Goal: Check status: Check status

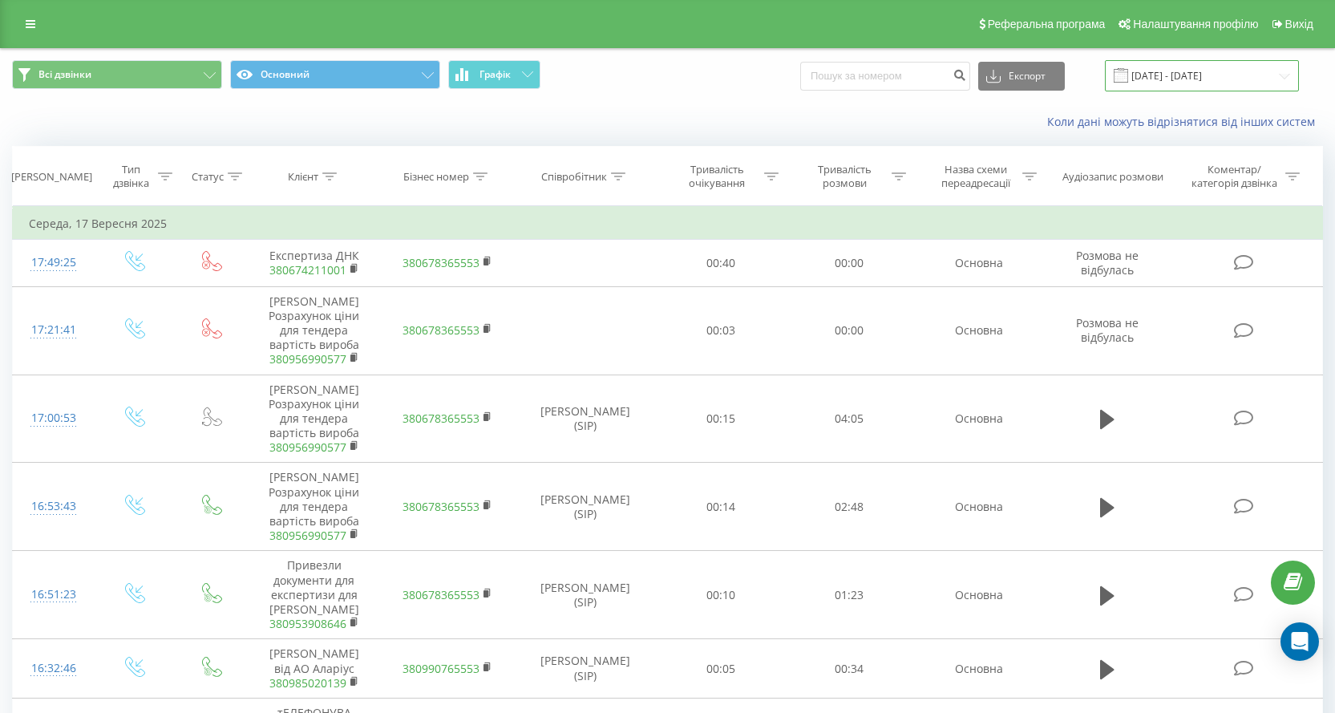
click at [1168, 76] on input "[DATE] - [DATE]" at bounding box center [1202, 75] width 194 height 31
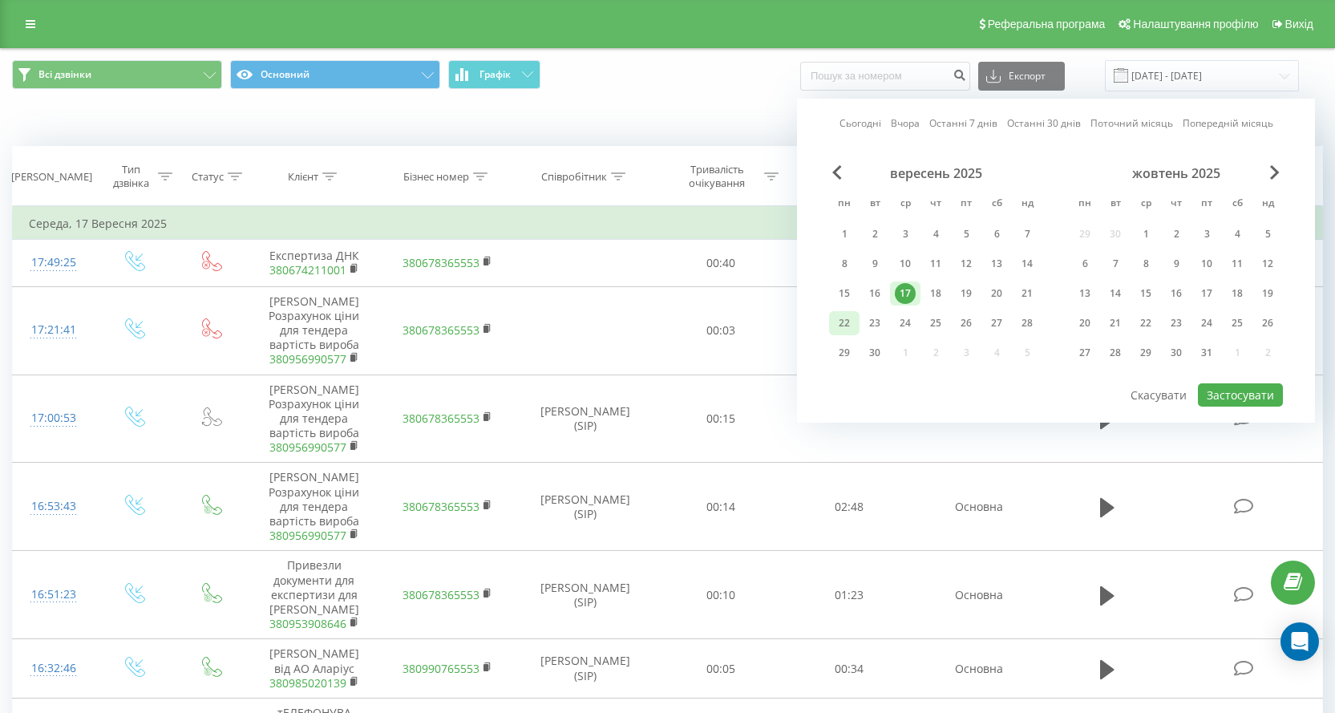
click at [854, 326] on div "22" at bounding box center [844, 323] width 21 height 21
click at [1230, 394] on button "Застосувати" at bounding box center [1240, 394] width 85 height 23
type input "[DATE] - [DATE]"
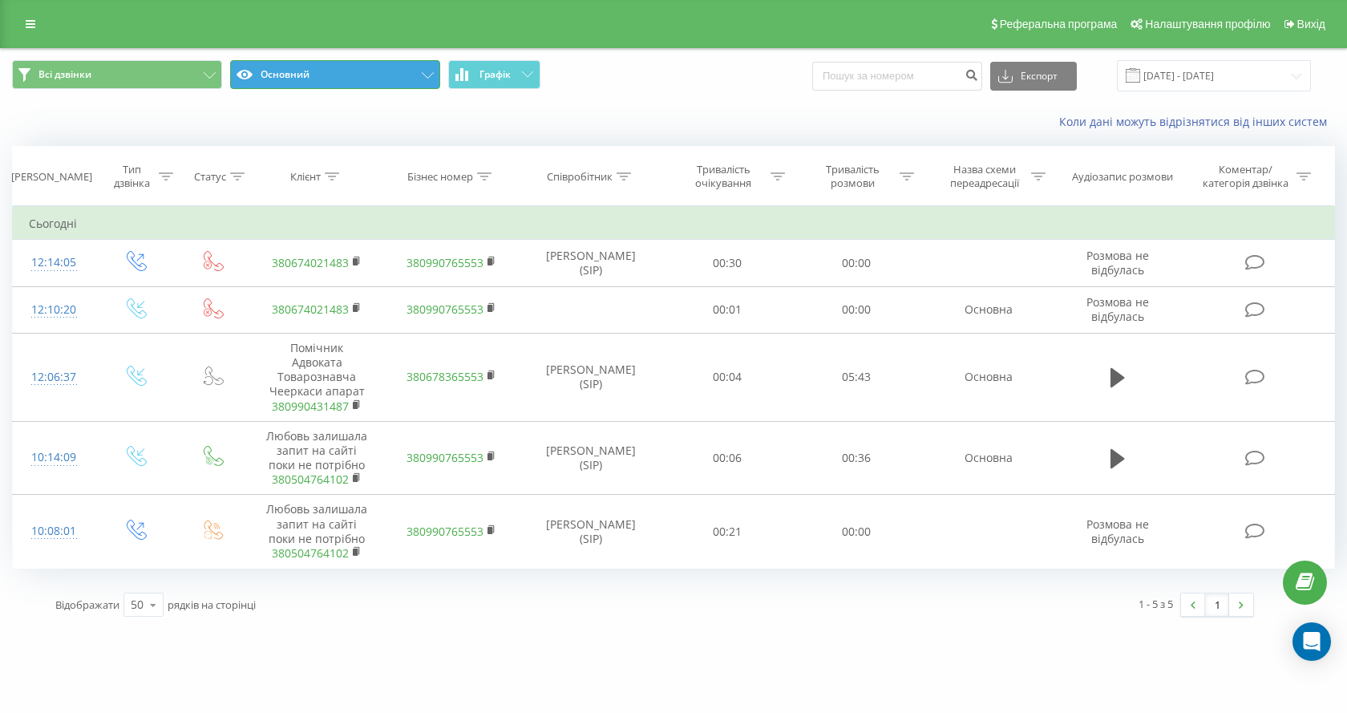
click at [313, 79] on button "Основний" at bounding box center [335, 74] width 210 height 29
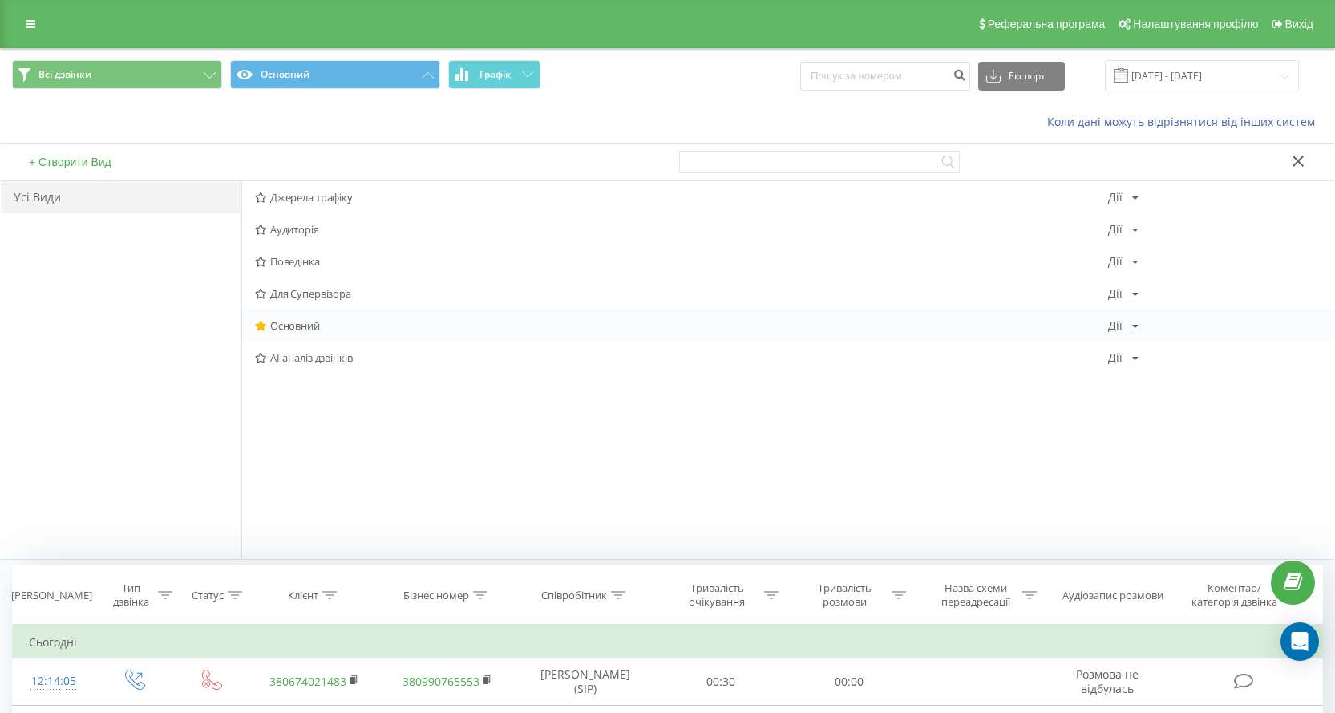
click at [302, 322] on span "Основний" at bounding box center [681, 325] width 853 height 11
